Goal: Navigation & Orientation: Find specific page/section

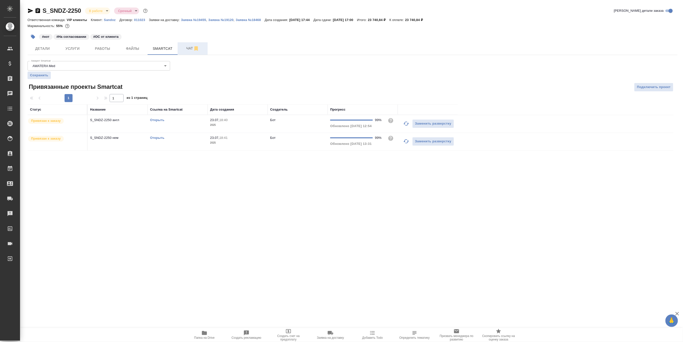
click at [188, 48] on span "Чат" at bounding box center [193, 48] width 24 height 6
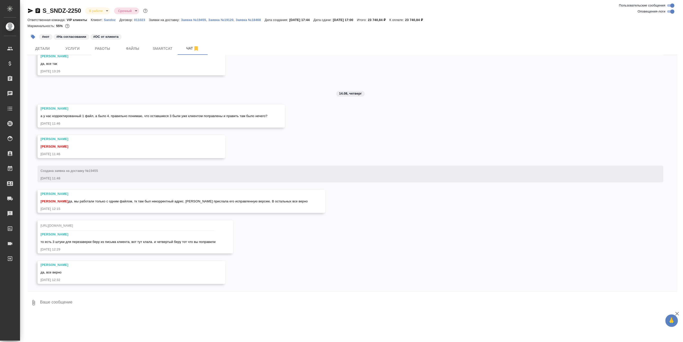
scroll to position [9344, 0]
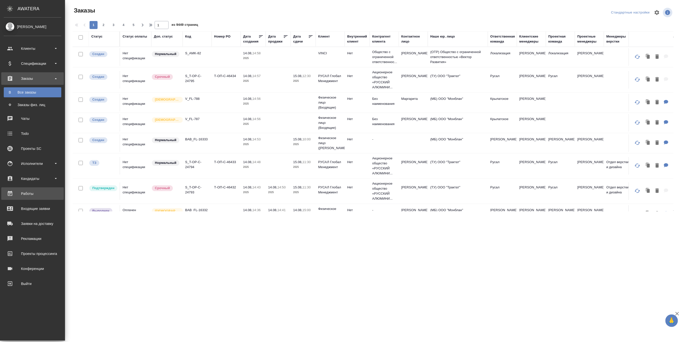
click at [27, 190] on div "Работы" at bounding box center [33, 194] width 58 height 8
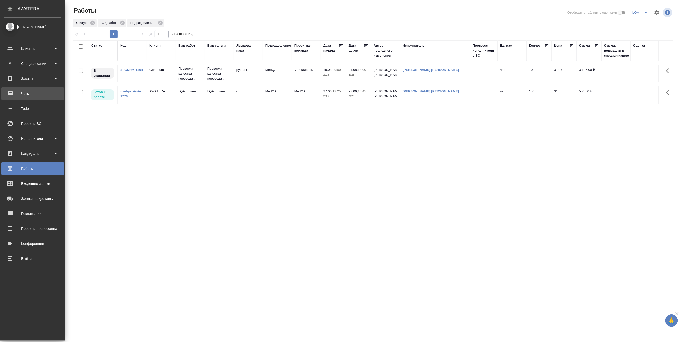
click at [23, 92] on div "Чаты" at bounding box center [33, 94] width 58 height 8
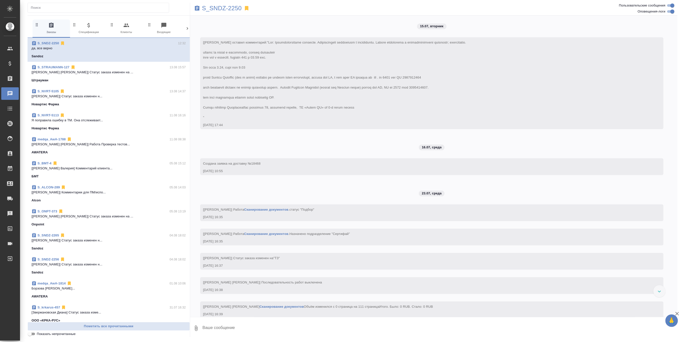
scroll to position [1565, 0]
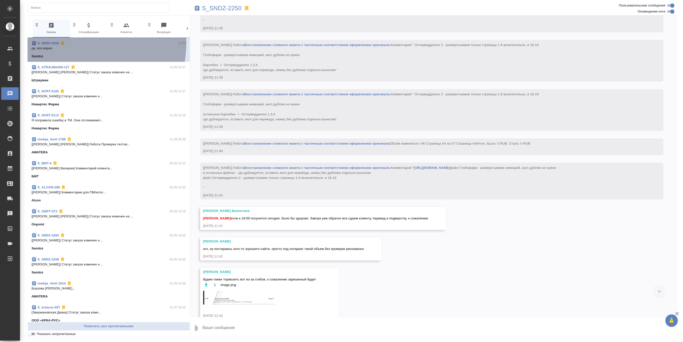
click at [49, 41] on link "S_SNDZ-2250" at bounding box center [49, 43] width 22 height 4
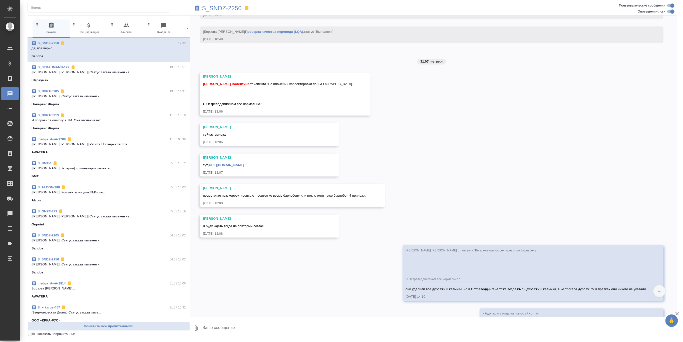
scroll to position [7425, 0]
drag, startPoint x: 344, startPoint y: 46, endPoint x: 465, endPoint y: 58, distance: 121.9
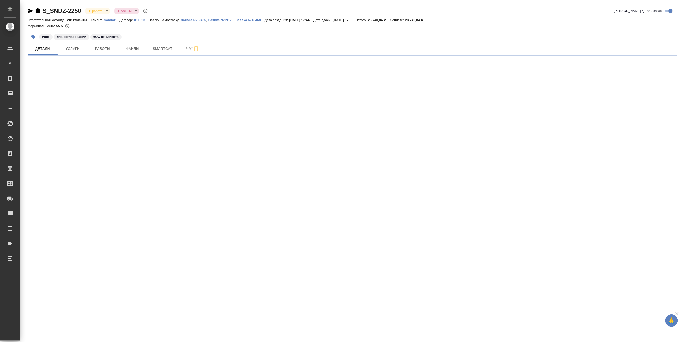
select select "RU"
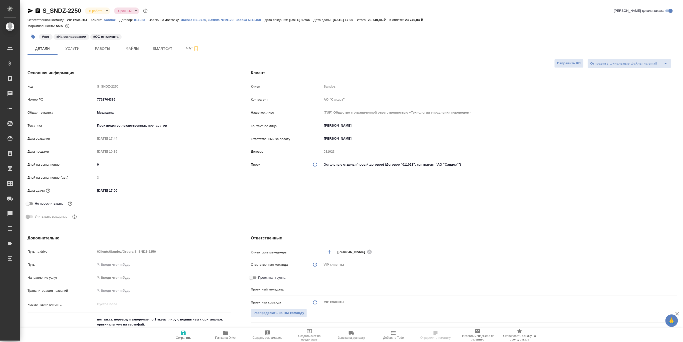
type textarea "x"
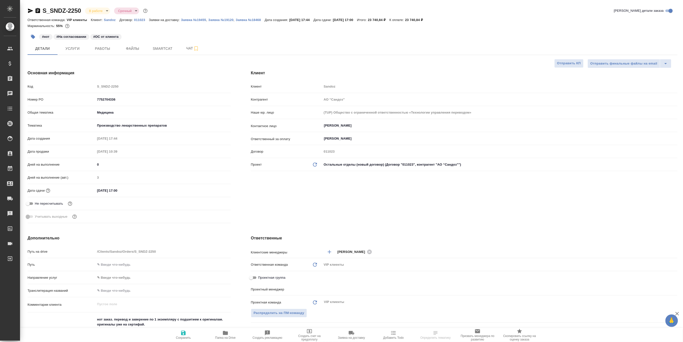
type textarea "x"
type input "[PERSON_NAME]"
click at [38, 12] on icon "button" at bounding box center [38, 10] width 5 height 5
type textarea "x"
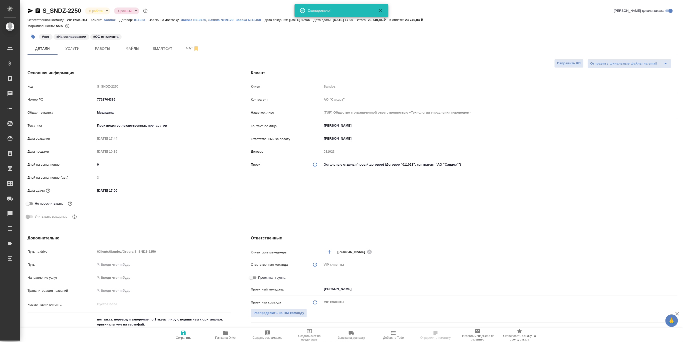
type textarea "x"
select select "RU"
type textarea "x"
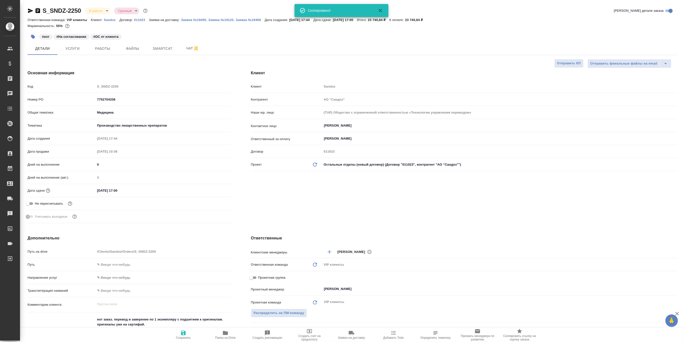
type textarea "x"
click at [101, 50] on span "Работы" at bounding box center [103, 49] width 24 height 6
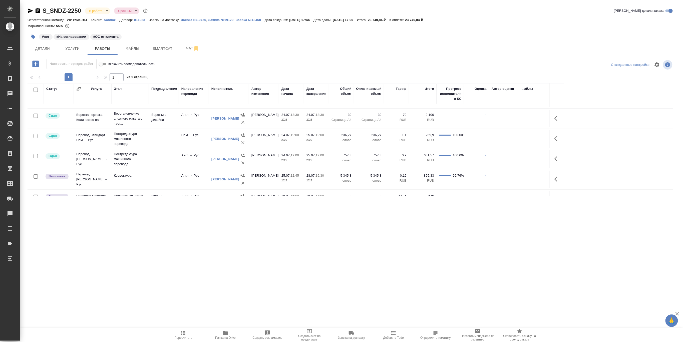
scroll to position [67, 0]
